Goal: Information Seeking & Learning: Obtain resource

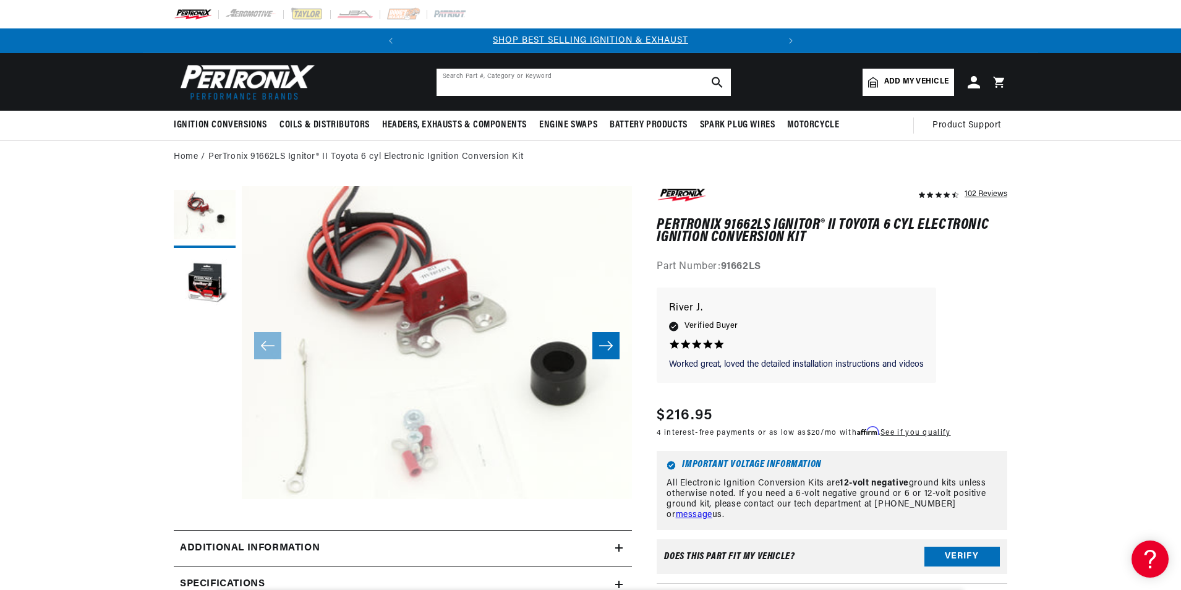
click at [507, 82] on input "text" at bounding box center [583, 82] width 294 height 27
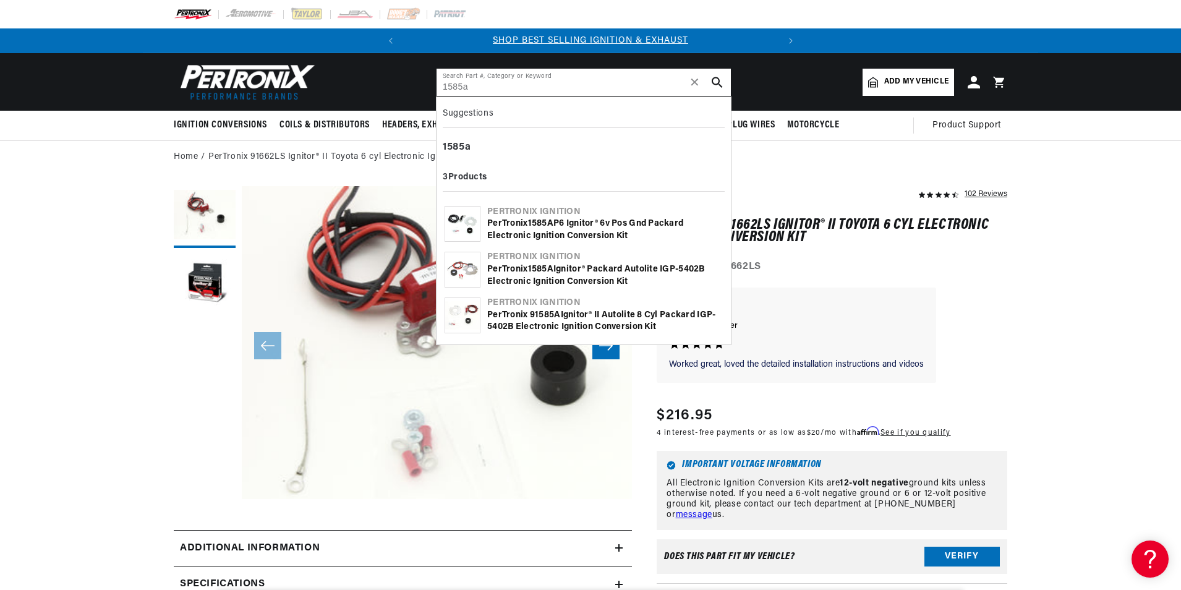
type input "1585a"
click at [568, 276] on div "PerTronix 1585A Ignitor® Packard Autolite IGP-5402B Electronic Ignition Convers…" at bounding box center [605, 275] width 236 height 24
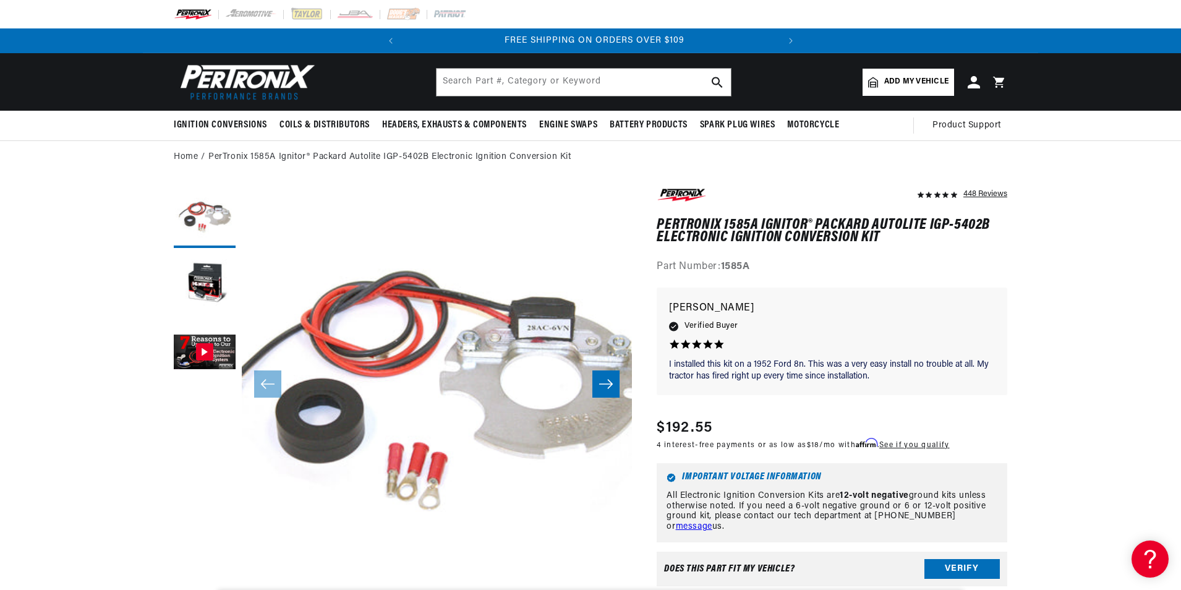
scroll to position [0, 375]
click at [498, 79] on input "text" at bounding box center [583, 82] width 294 height 27
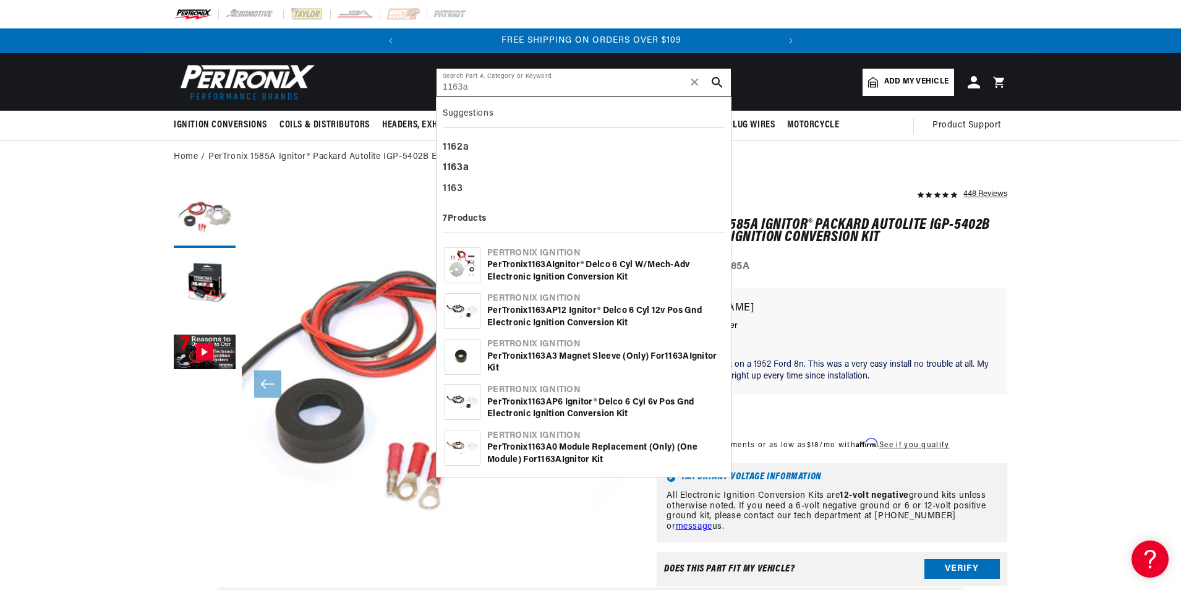
type input "1163a"
click at [550, 271] on div "PerTronix 1163A Ignitor® Delco 6 cyl w/Mech-Adv Electronic Ignition Conversion …" at bounding box center [605, 271] width 236 height 24
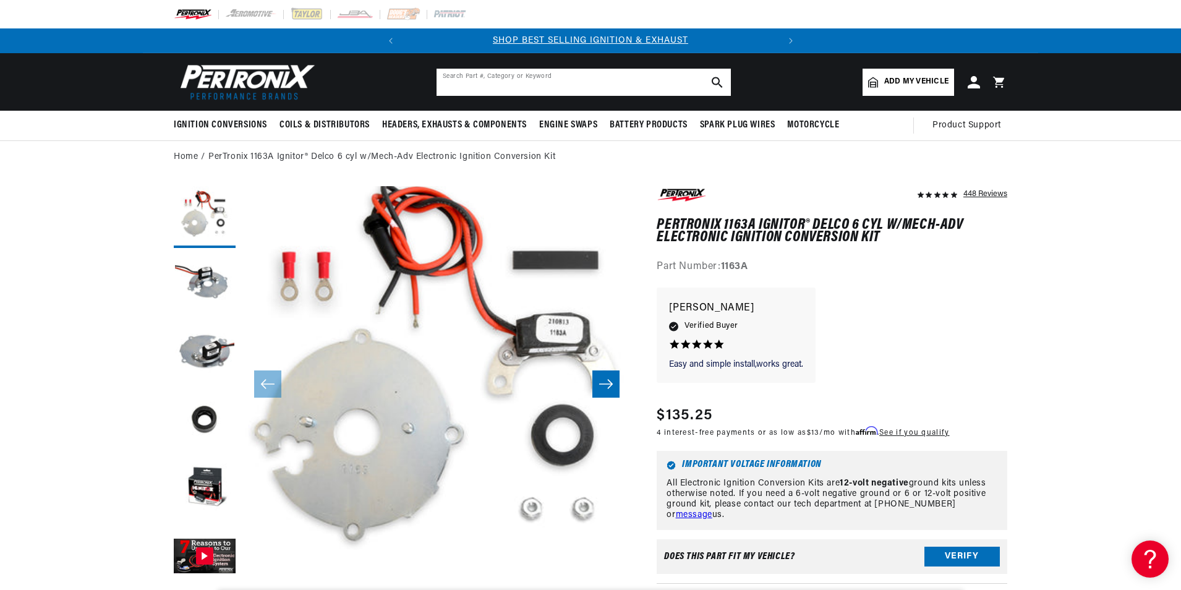
click at [482, 82] on input "text" at bounding box center [583, 82] width 294 height 27
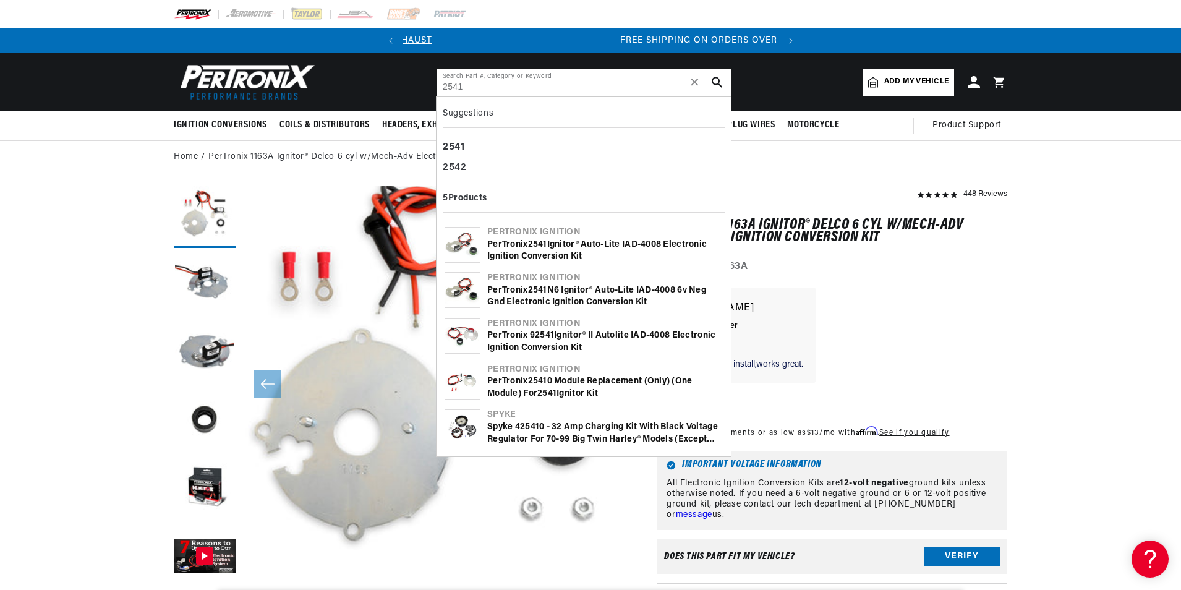
scroll to position [0, 375]
type input "2541"
click at [556, 249] on div "PerTronix 2541 Ignitor® Auto-Lite IAD-4008 Electronic Ignition Conversion Kit" at bounding box center [605, 251] width 236 height 24
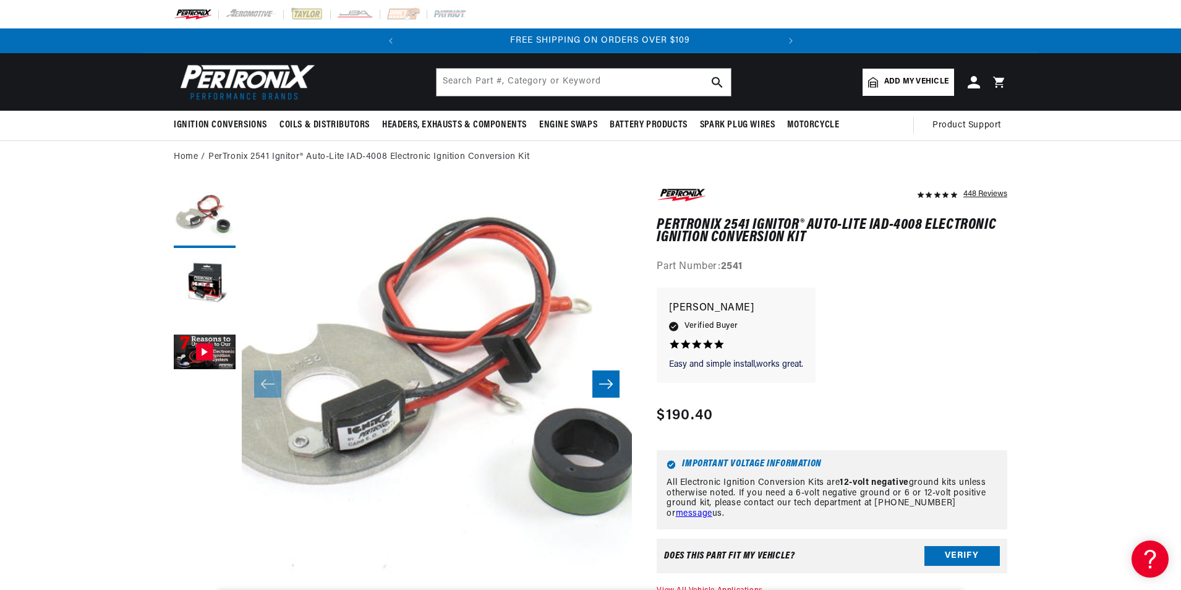
scroll to position [0, 375]
click at [213, 203] on button "Load image 1 in gallery view" at bounding box center [205, 217] width 62 height 62
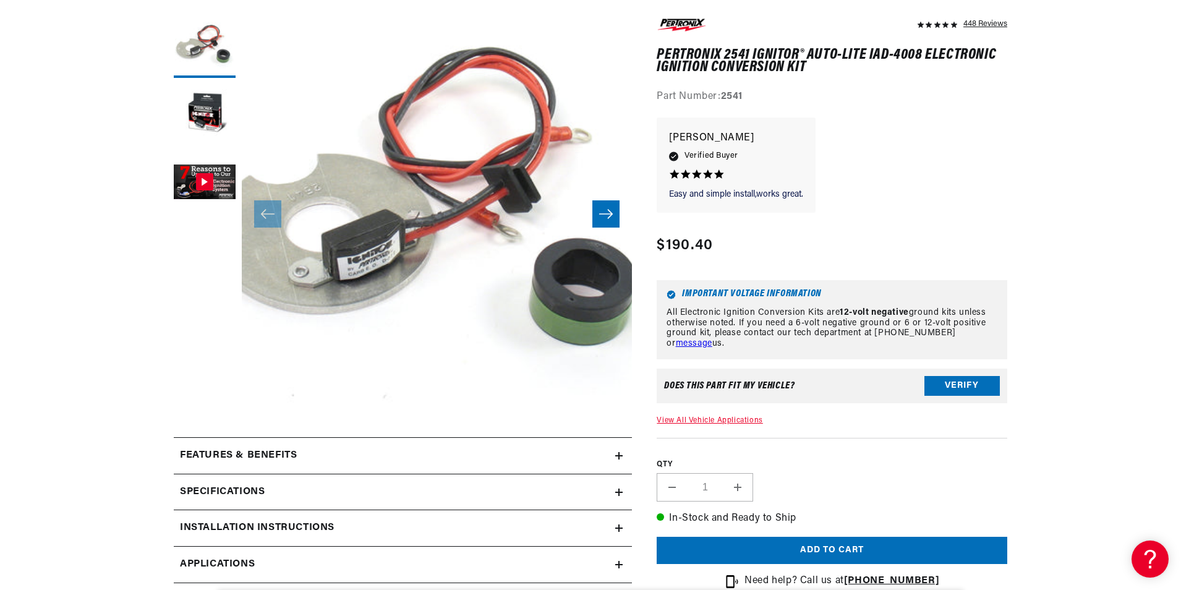
scroll to position [185, 0]
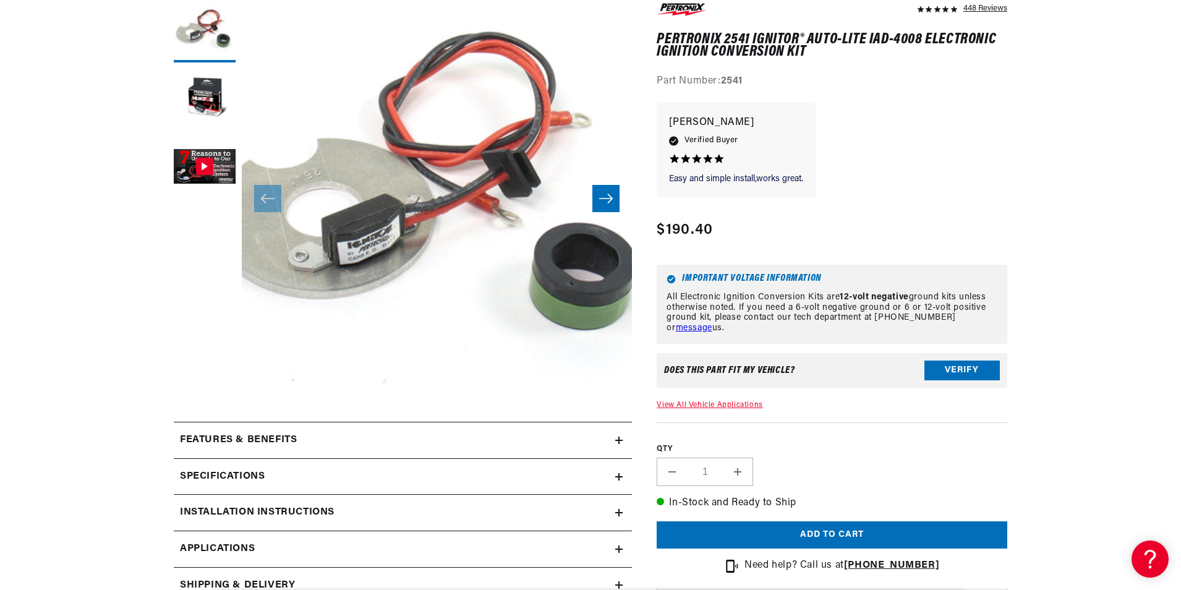
click at [283, 511] on h2 "Installation instructions" at bounding box center [257, 512] width 155 height 16
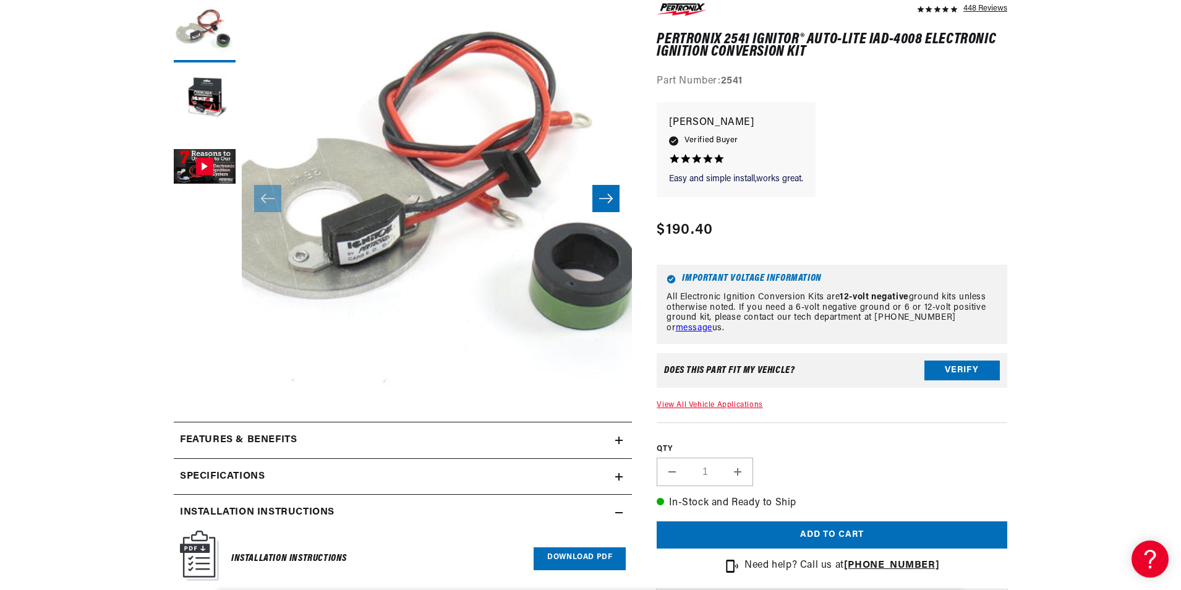
click at [602, 560] on link "Download PDF" at bounding box center [580, 558] width 92 height 23
click at [203, 430] on button "Open media 1 in modal" at bounding box center [203, 430] width 0 height 0
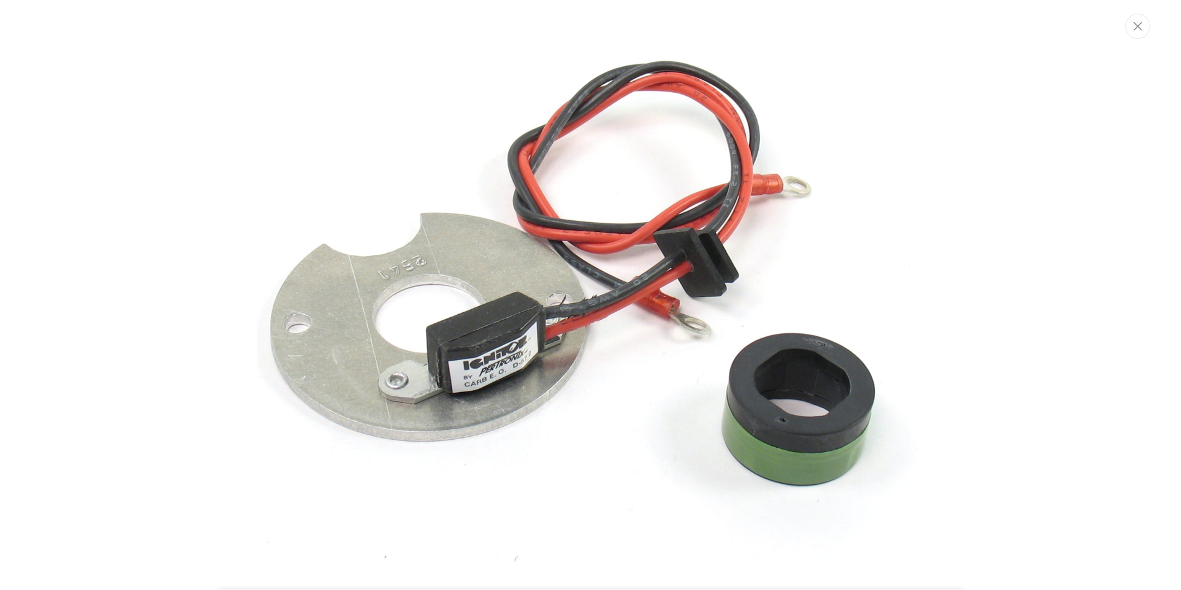
scroll to position [0, 375]
click at [1141, 30] on icon "Close" at bounding box center [1139, 26] width 9 height 9
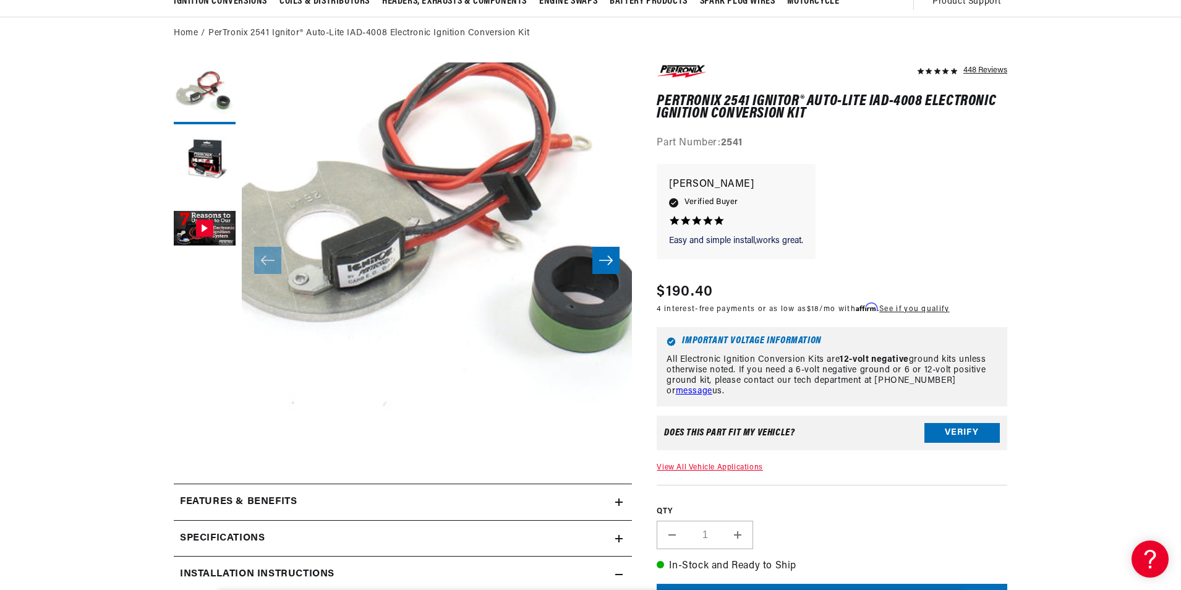
scroll to position [0, 0]
